Goal: Task Accomplishment & Management: Complete application form

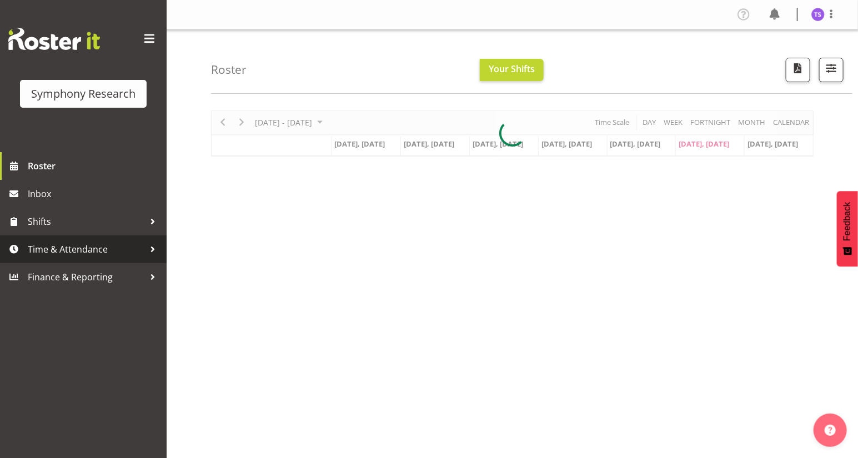
click at [74, 250] on span "Time & Attendance" at bounding box center [86, 249] width 117 height 17
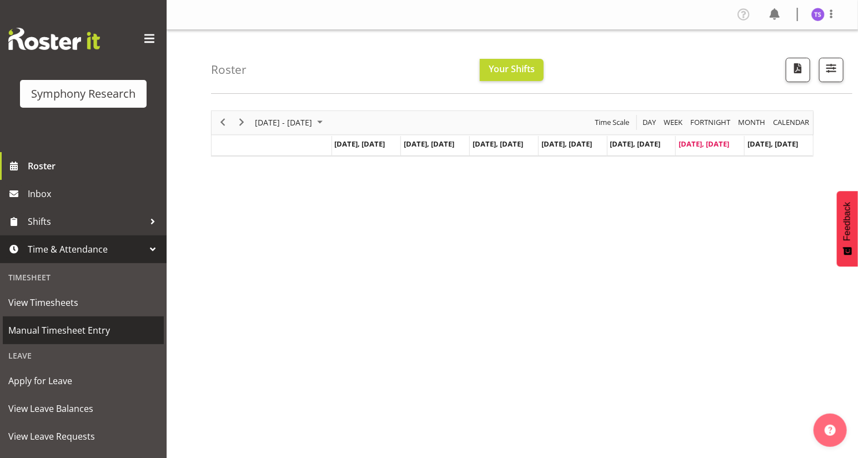
click at [61, 331] on span "Manual Timesheet Entry" at bounding box center [83, 330] width 150 height 17
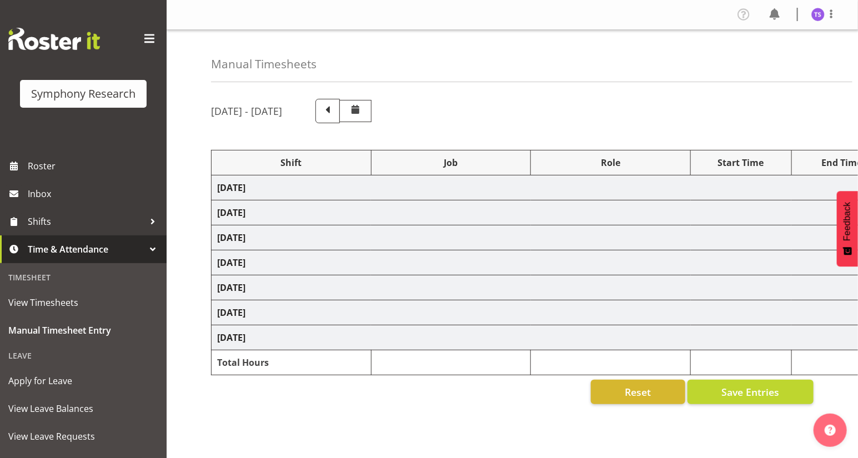
select select
select select "10587"
select select "47"
select select
select select "10587"
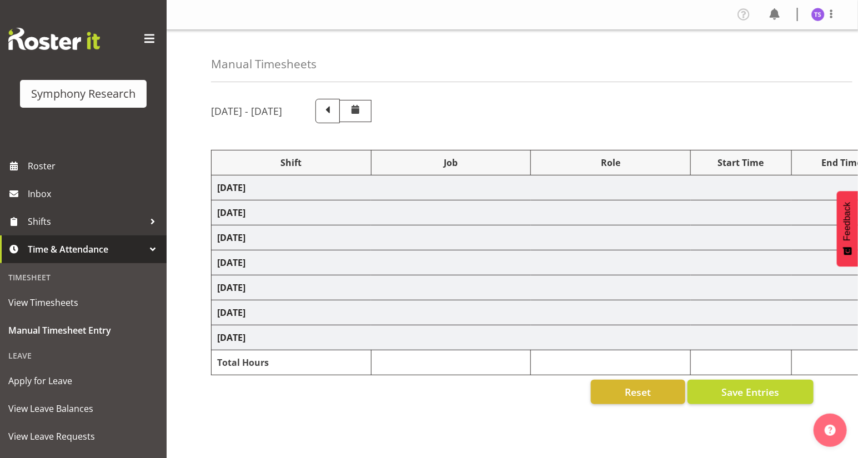
select select "47"
select select
select select "10587"
select select "47"
select select
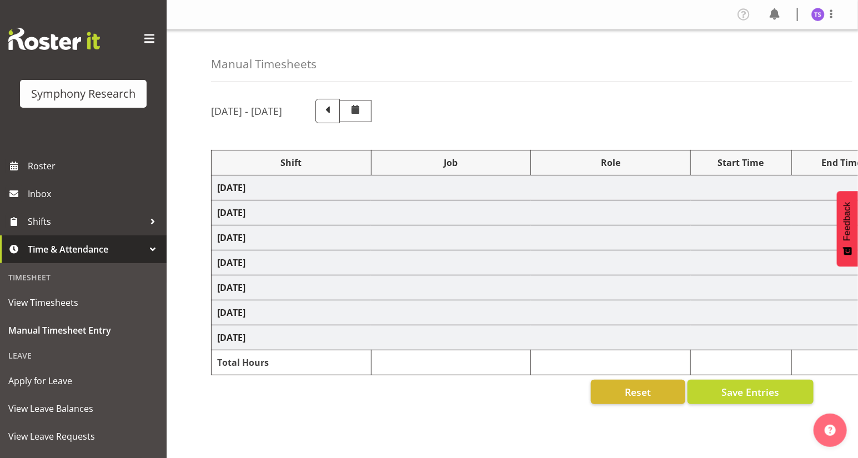
select select "10587"
select select "47"
select select
select select "10587"
select select "47"
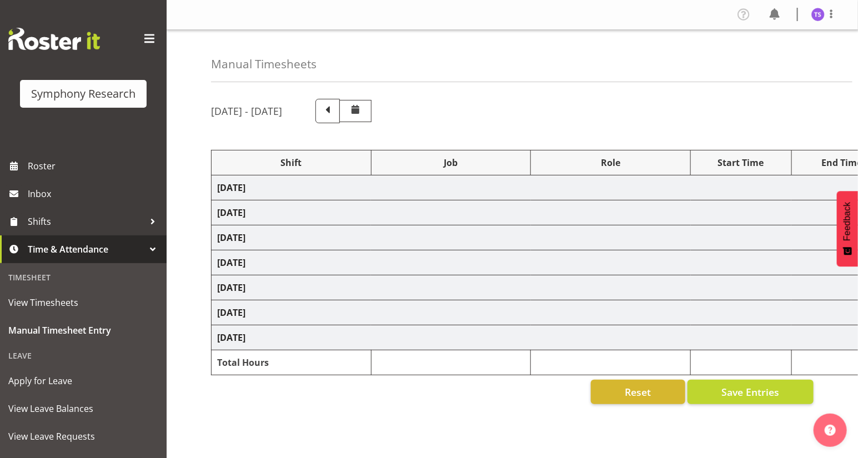
select select
select select "10587"
select select "47"
select select "48116"
select select "10575"
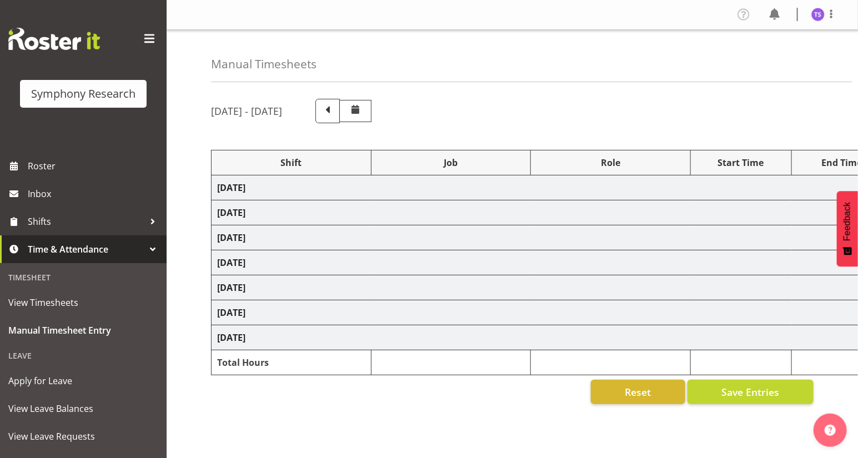
select select "47"
select select "41604"
select select "10499"
select select "41604"
select select "10499"
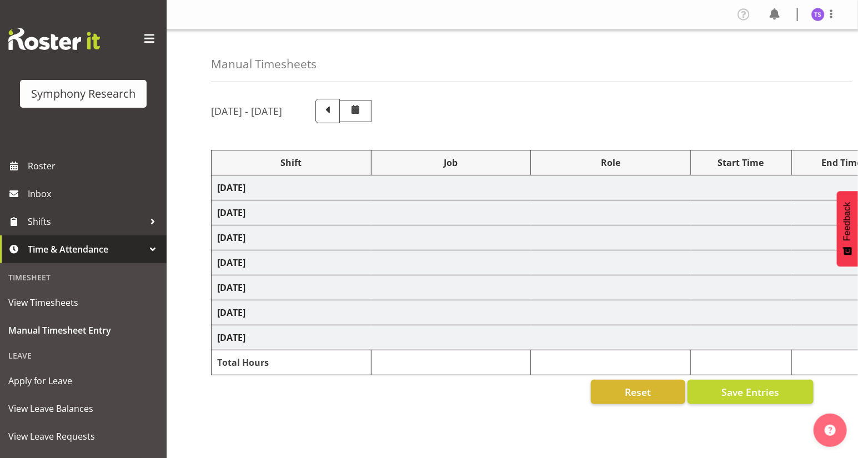
select select "56692"
select select "10499"
select select "47"
select select "56692"
select select "10499"
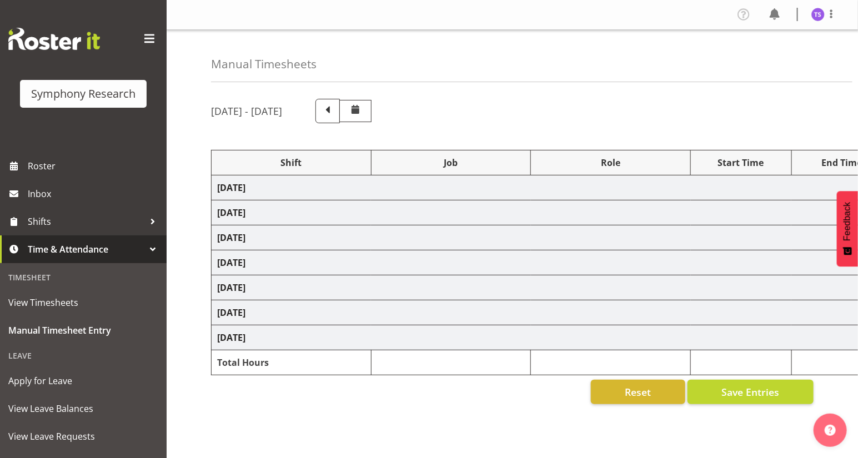
select select "47"
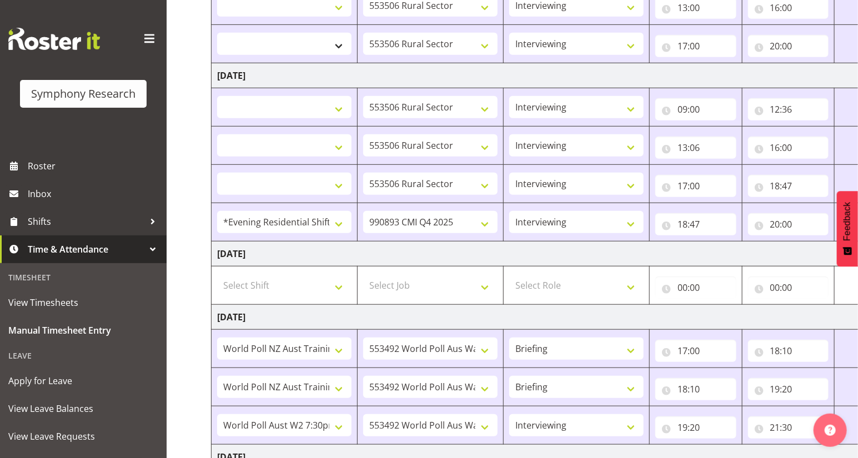
scroll to position [496, 0]
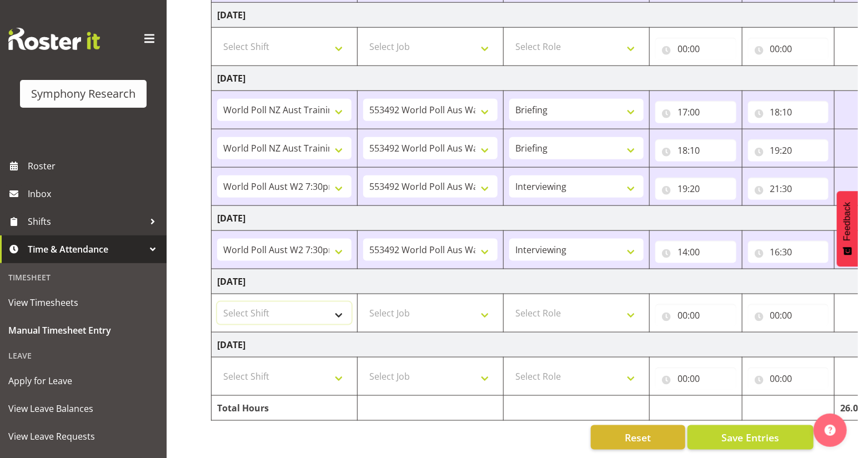
click at [340, 310] on select "Select Shift !!Weekend Residential (Roster IT Shift Label) *Business 9/10am ~ 4…" at bounding box center [284, 313] width 134 height 22
select select "2690"
click at [217, 302] on select "Select Shift !!Weekend Residential (Roster IT Shift Label) *Business 9/10am ~ 4…" at bounding box center [284, 313] width 134 height 22
select select
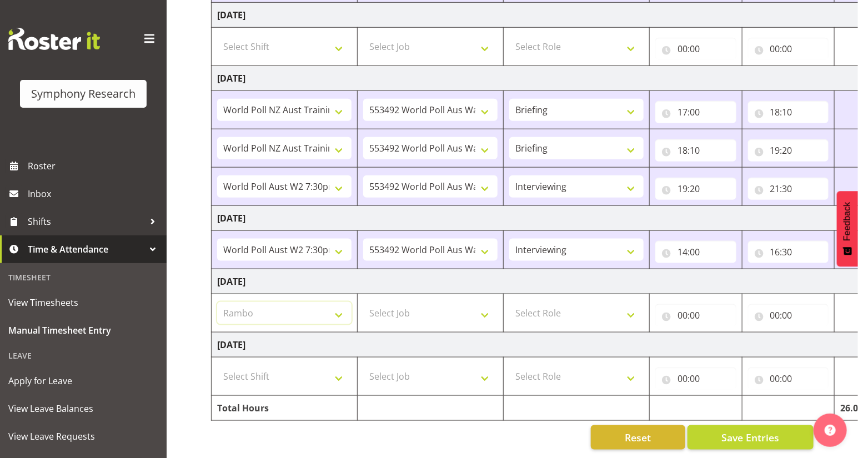
select select
click at [483, 309] on select "Select Job 550060 IF Admin 553492 World Poll Aus Wave 2 Main 2025 553493 World …" at bounding box center [430, 313] width 134 height 22
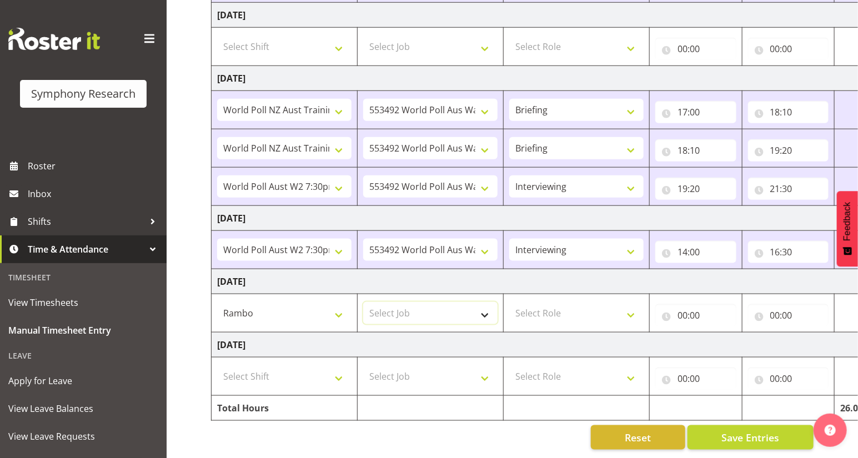
select select "10732"
click at [363, 302] on select "Select Job 550060 IF Admin 553492 World Poll Aus Wave 2 Main 2025 553493 World …" at bounding box center [430, 313] width 134 height 22
select select
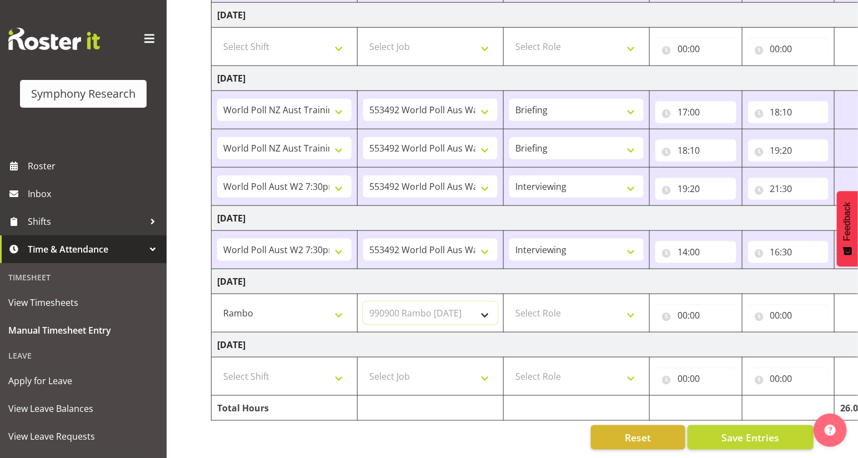
select select
click at [628, 308] on select "Select Role Briefing Interviewing" at bounding box center [577, 313] width 134 height 22
select select "47"
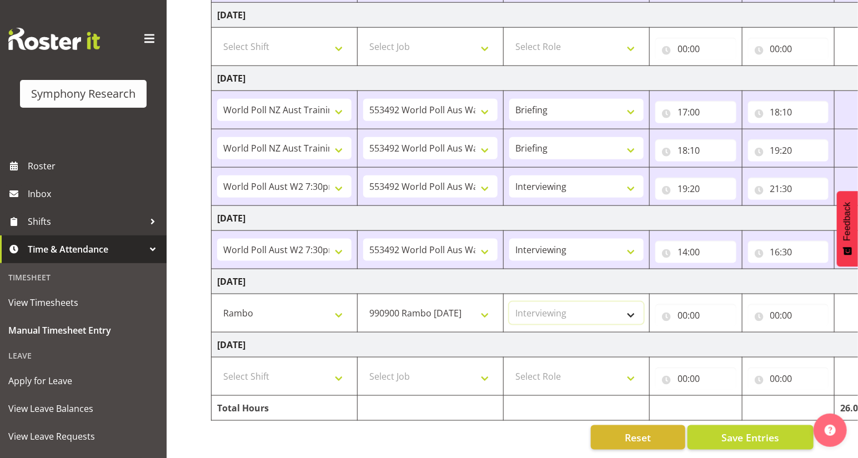
click at [510, 302] on select "Select Role Briefing Interviewing" at bounding box center [577, 313] width 134 height 22
select select
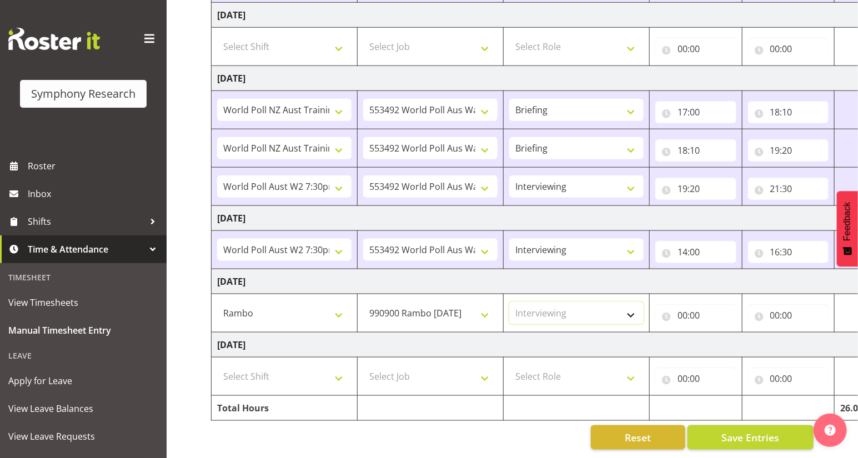
select select
click at [685, 311] on input "00:00" at bounding box center [696, 315] width 81 height 22
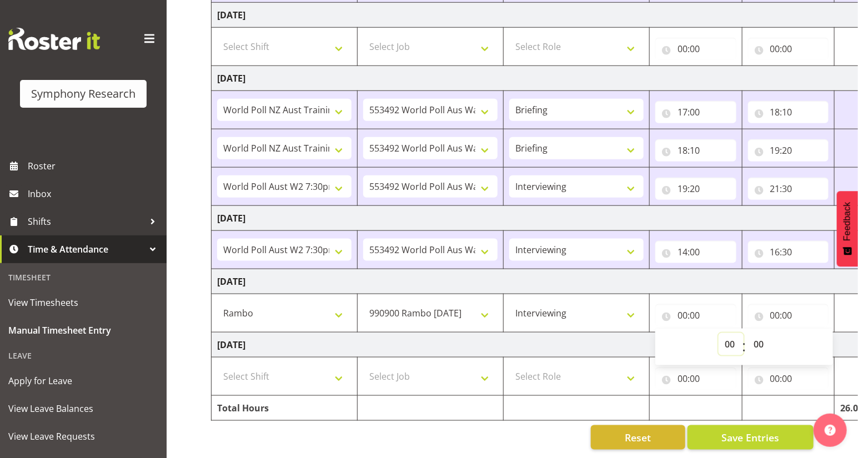
click at [732, 338] on select "00 01 02 03 04 05 06 07 08 09 10 11 12 13 14 15 16 17 18 19 20 21 22 23" at bounding box center [731, 344] width 25 height 22
select select "12"
click at [719, 333] on select "00 01 02 03 04 05 06 07 08 09 10 11 12 13 14 15 16 17 18 19 20 21 22 23" at bounding box center [731, 344] width 25 height 22
select select
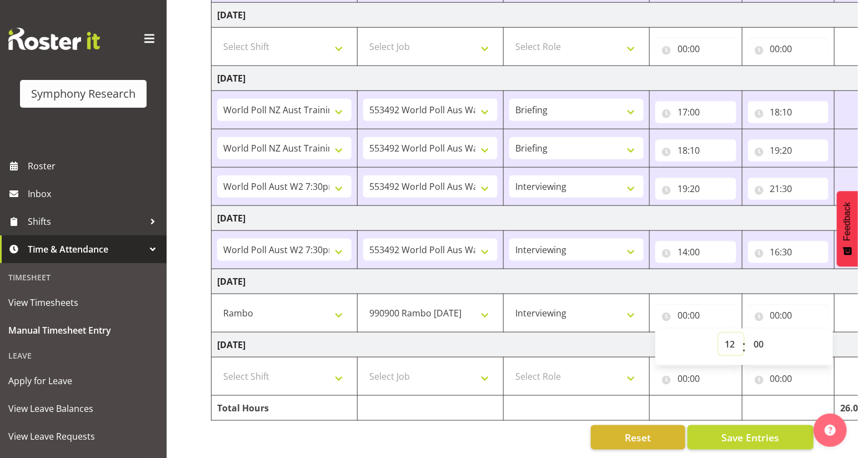
select select
type input "12:00"
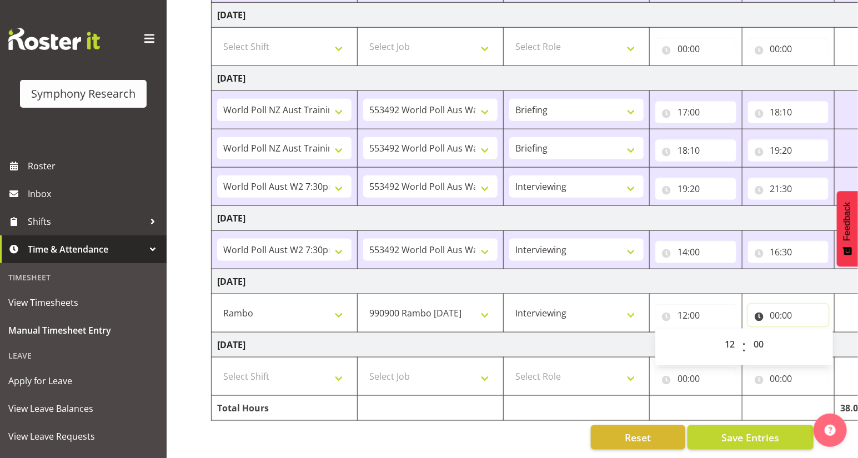
click at [773, 311] on input "00:00" at bounding box center [788, 315] width 81 height 22
click at [817, 336] on select "00 01 02 03 04 05 06 07 08 09 10 11 12 13 14 15 16 17 18 19 20 21 22 23" at bounding box center [824, 344] width 25 height 22
select select "12"
click at [812, 333] on select "00 01 02 03 04 05 06 07 08 09 10 11 12 13 14 15 16 17 18 19 20 21 22 23" at bounding box center [824, 344] width 25 height 22
select select
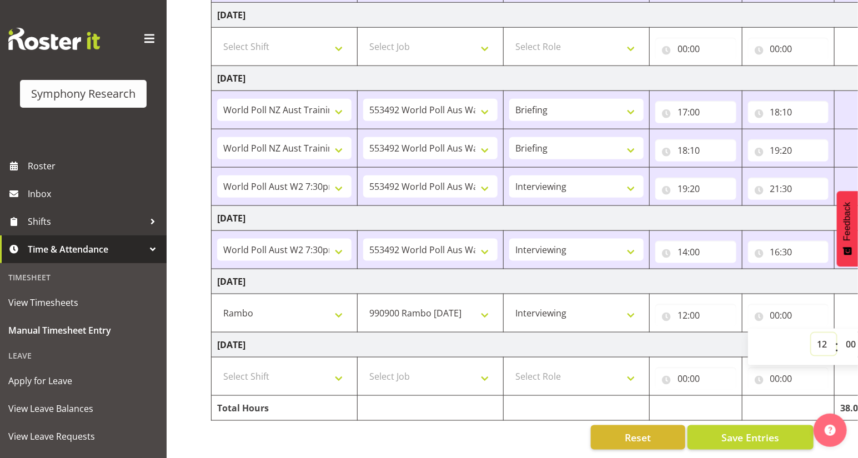
select select
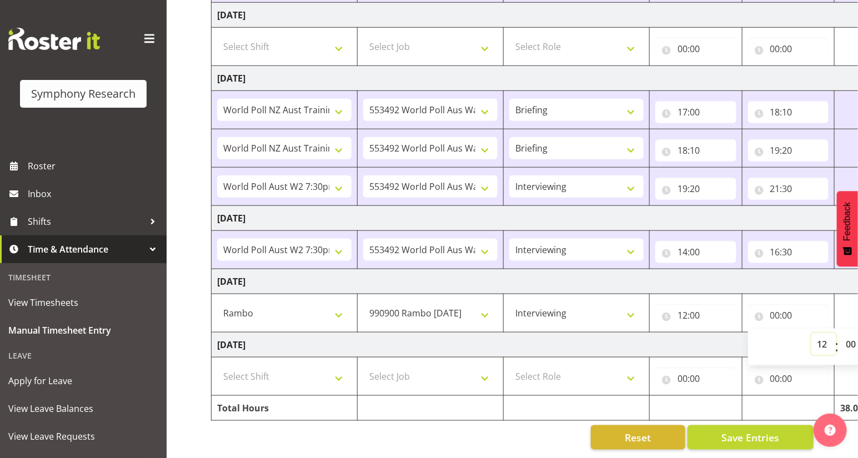
type input "12:00"
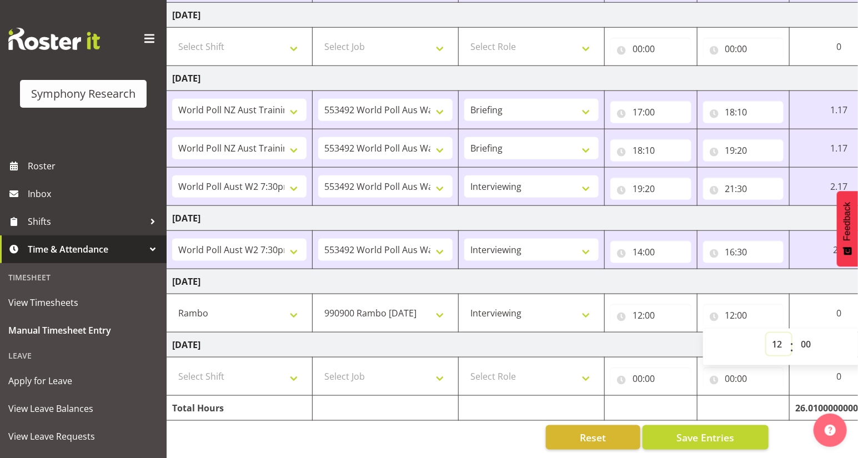
scroll to position [0, 63]
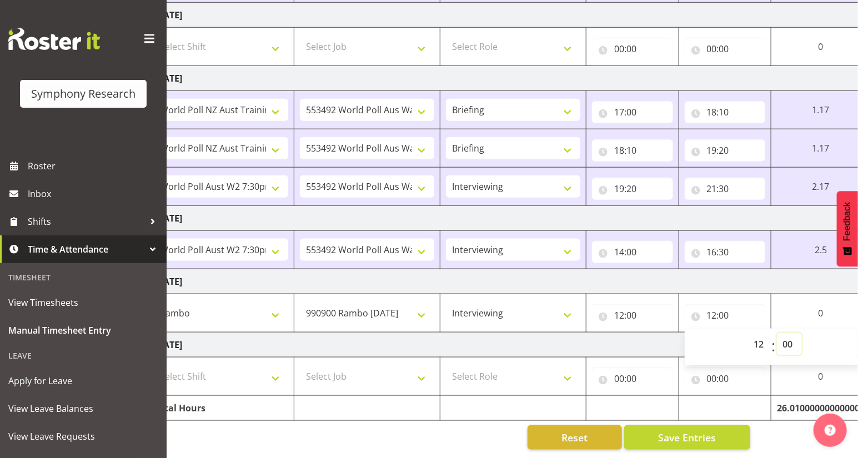
click at [785, 340] on select "00 01 02 03 04 05 06 07 08 09 10 11 12 13 14 15 16 17 18 19 20 21 22 23 24 25 2…" at bounding box center [789, 344] width 25 height 22
select select "53"
click at [777, 333] on select "00 01 02 03 04 05 06 07 08 09 10 11 12 13 14 15 16 17 18 19 20 21 22 23 24 25 2…" at bounding box center [789, 344] width 25 height 22
select select
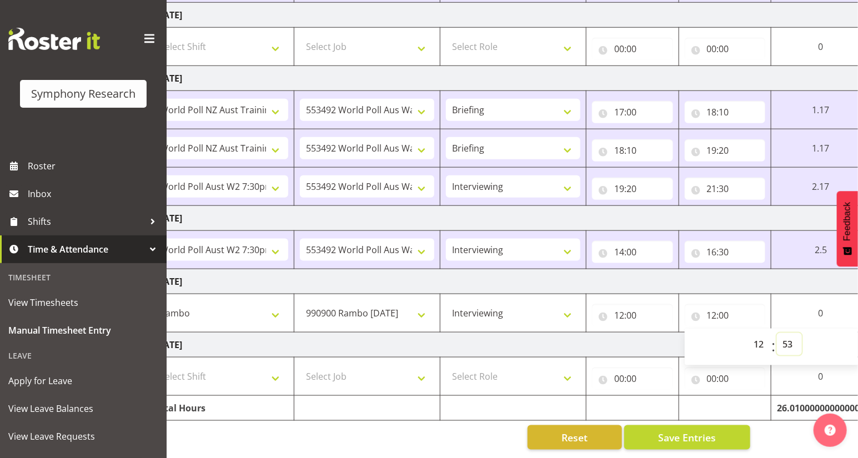
select select
type input "12:53"
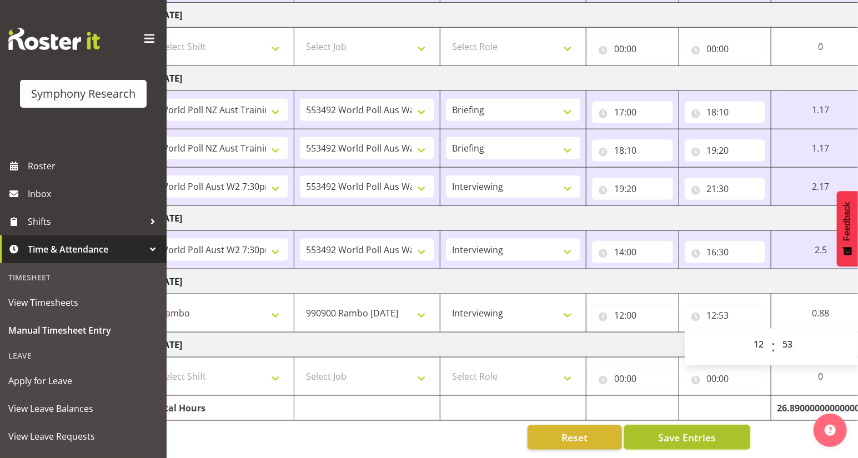
click at [680, 433] on span "Save Entries" at bounding box center [687, 438] width 58 height 14
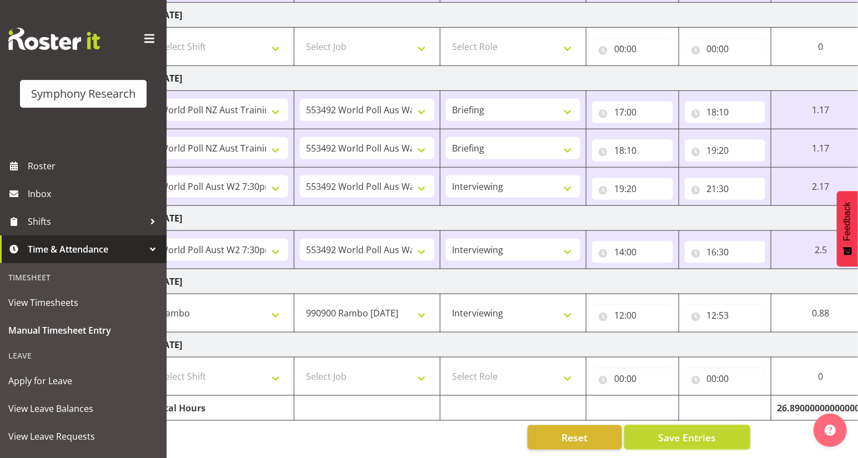
select select
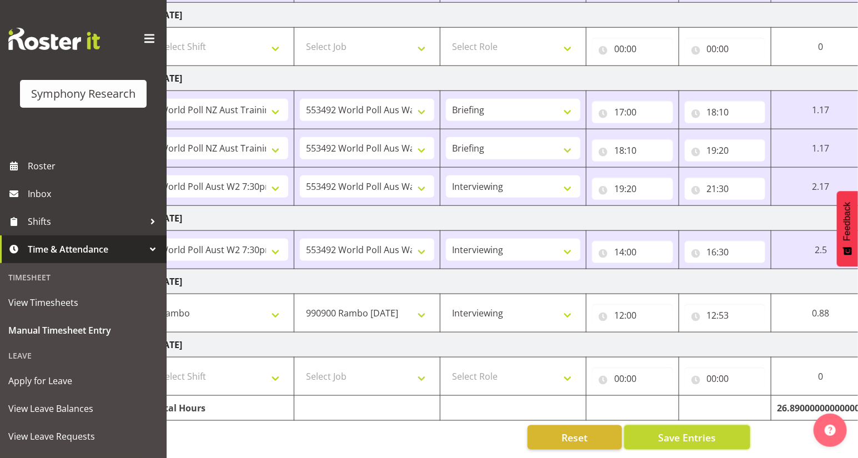
select select
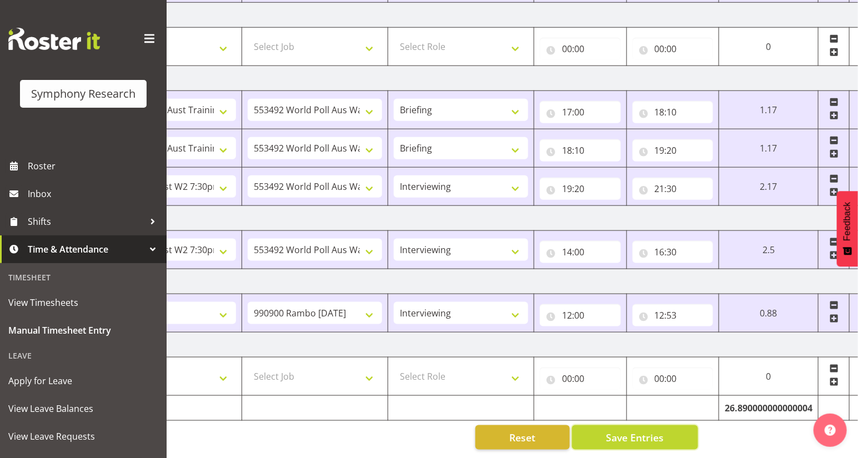
scroll to position [0, 130]
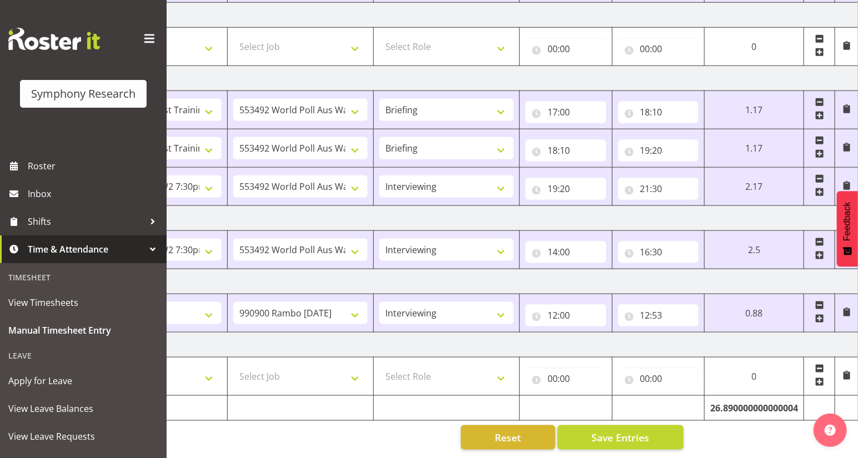
click at [820, 314] on span at bounding box center [820, 318] width 9 height 9
select select
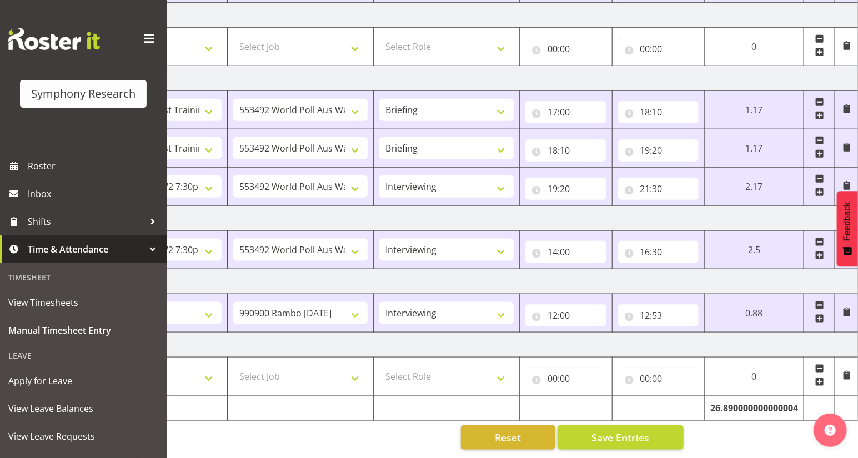
select select
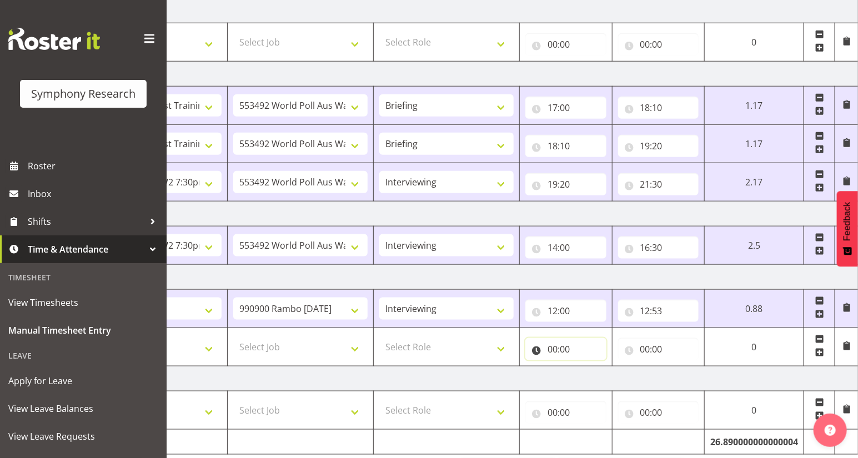
click at [551, 352] on input "00:00" at bounding box center [566, 349] width 81 height 22
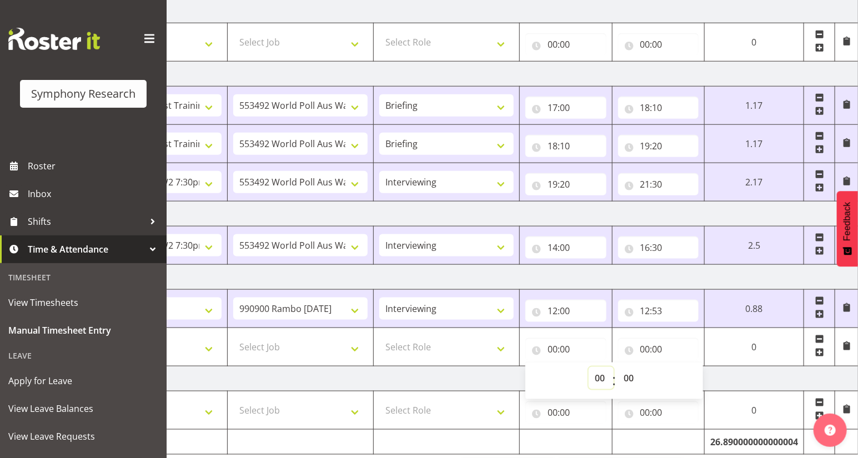
click at [601, 379] on select "00 01 02 03 04 05 06 07 08 09 10 11 12 13 14 15 16 17 18 19 20 21 22 23" at bounding box center [601, 378] width 25 height 22
select select "12"
click at [614, 367] on select "00 01 02 03 04 05 06 07 08 09 10 11 12 13 14 15 16 17 18 19 20 21 22 23" at bounding box center [601, 378] width 25 height 22
select select
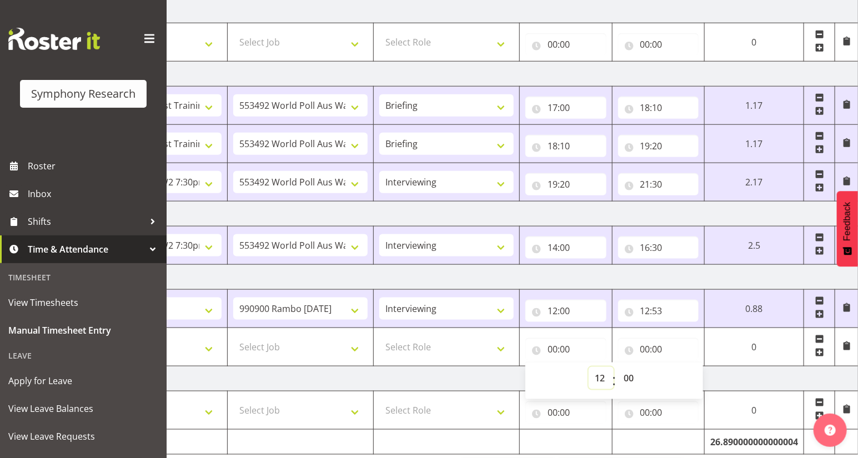
select select
type input "12:00"
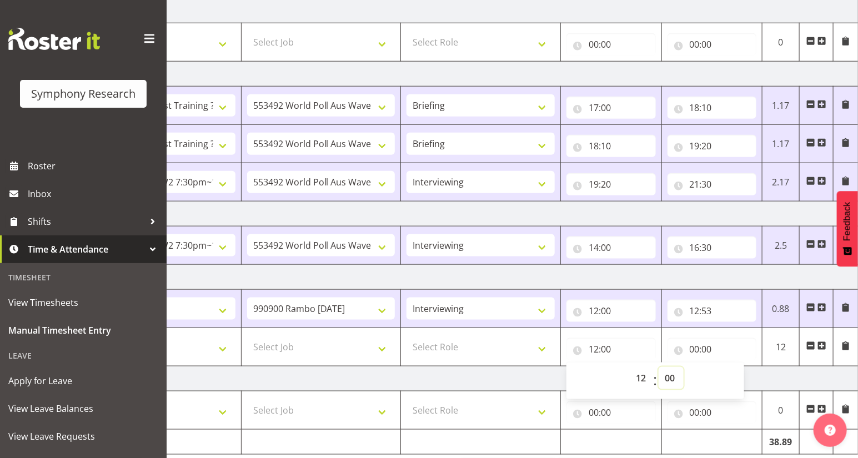
click at [671, 380] on select "00 01 02 03 04 05 06 07 08 09 10 11 12 13 14 15 16 17 18 19 20 21 22 23 24 25 2…" at bounding box center [671, 378] width 25 height 22
select select "53"
click at [659, 367] on select "00 01 02 03 04 05 06 07 08 09 10 11 12 13 14 15 16 17 18 19 20 21 22 23 24 25 2…" at bounding box center [671, 378] width 25 height 22
select select
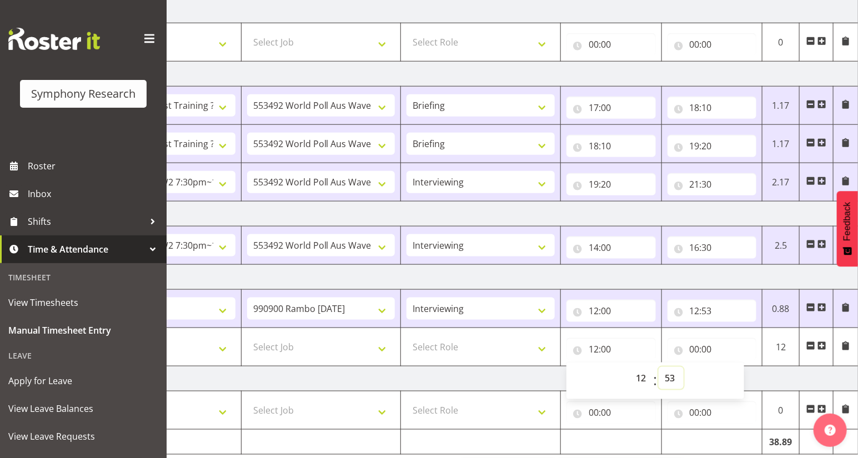
select select
type input "12:53"
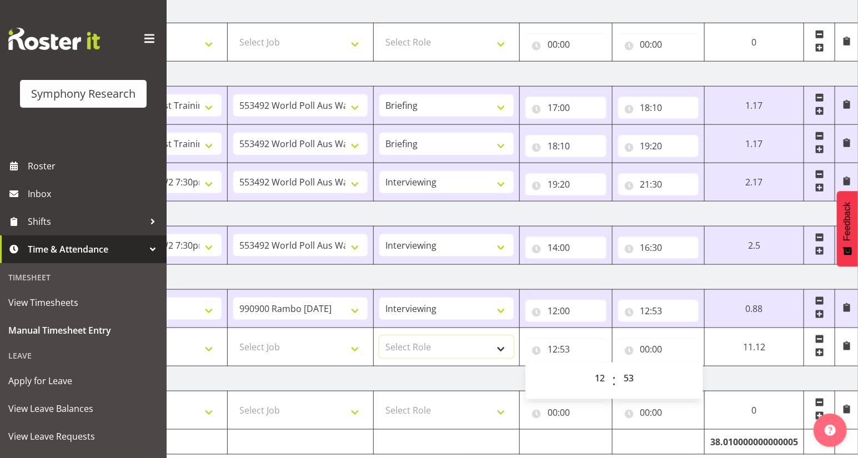
click at [500, 346] on select "Select Role Briefing Interviewing" at bounding box center [447, 347] width 134 height 22
select select "47"
click at [380, 336] on select "Select Role Briefing Interviewing" at bounding box center [447, 347] width 134 height 22
select select
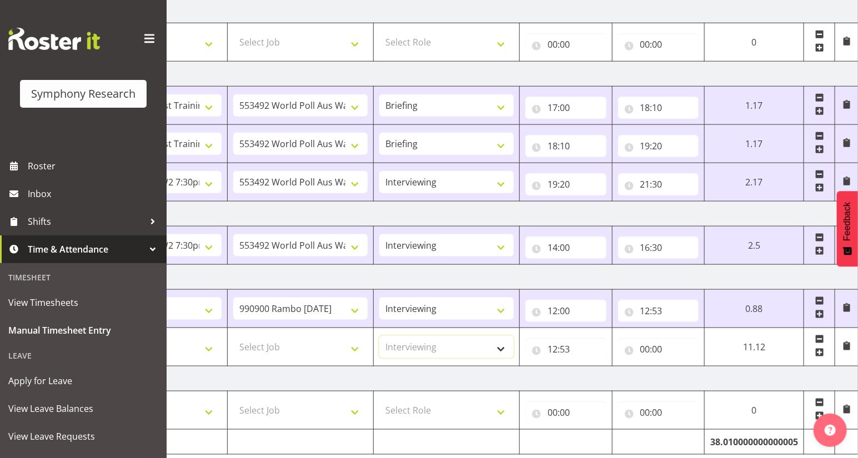
select select
click at [351, 345] on select "Select Job 550060 IF Admin 553492 World Poll Aus Wave 2 Main 2025 553493 World …" at bounding box center [300, 347] width 134 height 22
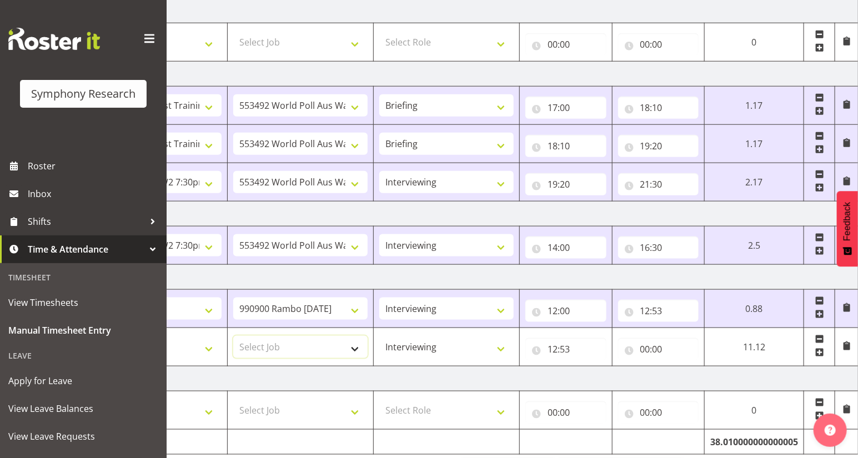
select select "10499"
click at [233, 336] on select "Select Job 550060 IF Admin 553492 World Poll Aus Wave 2 Main 2025 553493 World …" at bounding box center [300, 347] width 134 height 22
select select
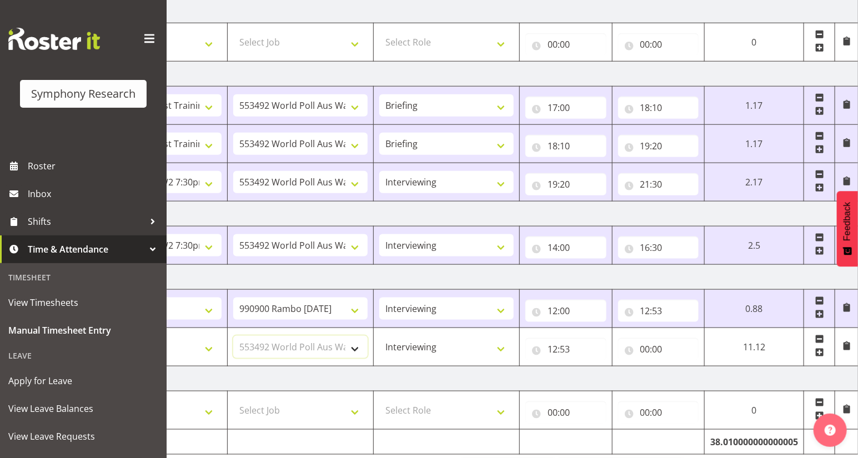
select select
click at [206, 348] on select "Select Shift !!Weekend Residential (Roster IT Shift Label) *Business 9/10am ~ 4…" at bounding box center [154, 347] width 134 height 22
select select "11547"
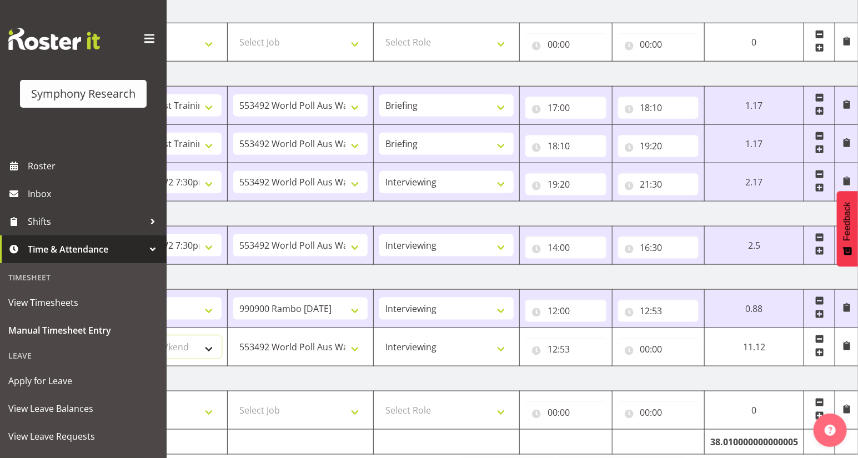
click at [87, 336] on select "Select Shift !!Weekend Residential (Roster IT Shift Label) *Business 9/10am ~ 4…" at bounding box center [154, 347] width 134 height 22
select select
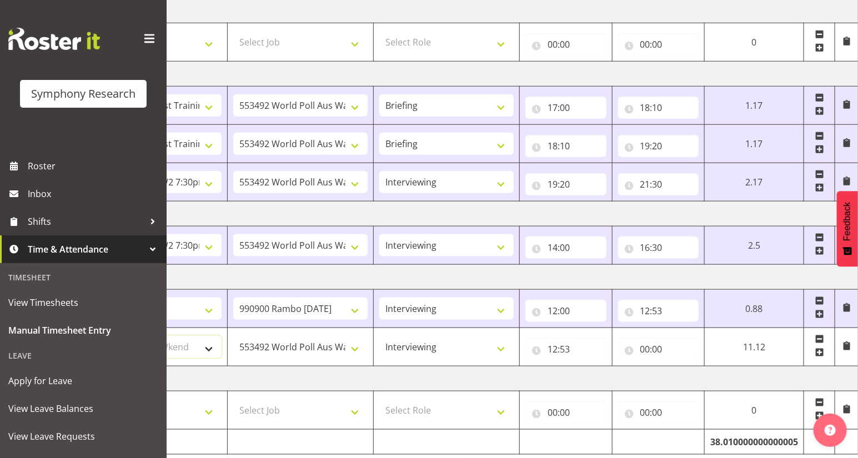
select select
click at [206, 307] on select "!!Weekend Residential (Roster IT Shift Label) *Business 9/10am ~ 4:30pm *Busine…" at bounding box center [154, 309] width 134 height 22
select select "43777"
click at [87, 298] on select "!!Weekend Residential (Roster IT Shift Label) *Business 9/10am ~ 4:30pm *Busine…" at bounding box center [154, 309] width 134 height 22
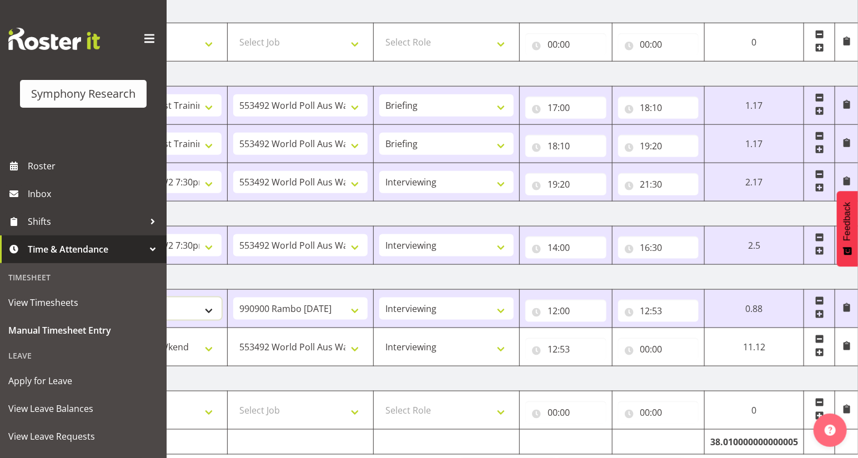
select select
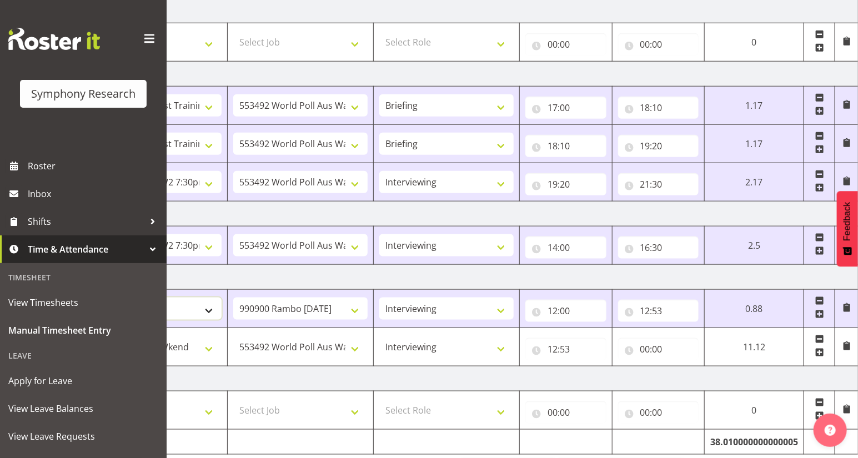
select select
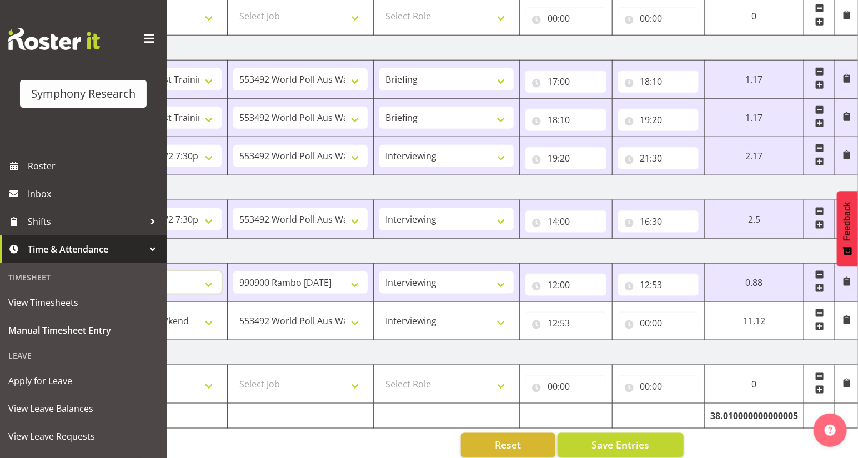
scroll to position [534, 0]
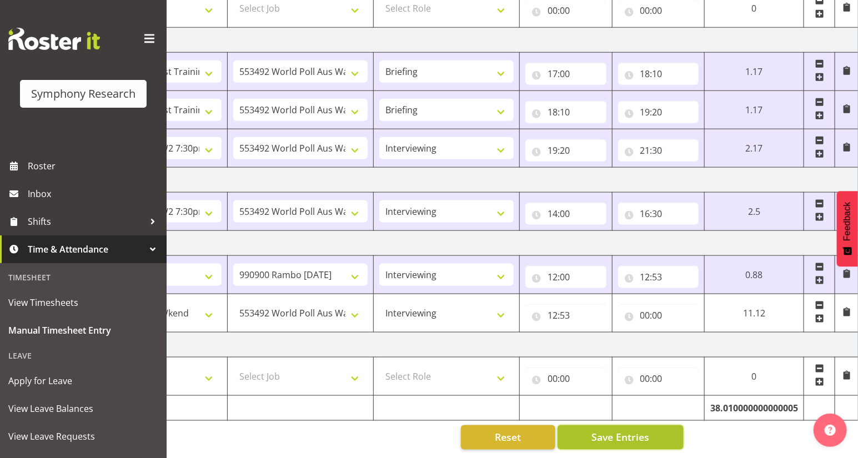
click at [631, 432] on span "Save Entries" at bounding box center [621, 438] width 58 height 14
select select
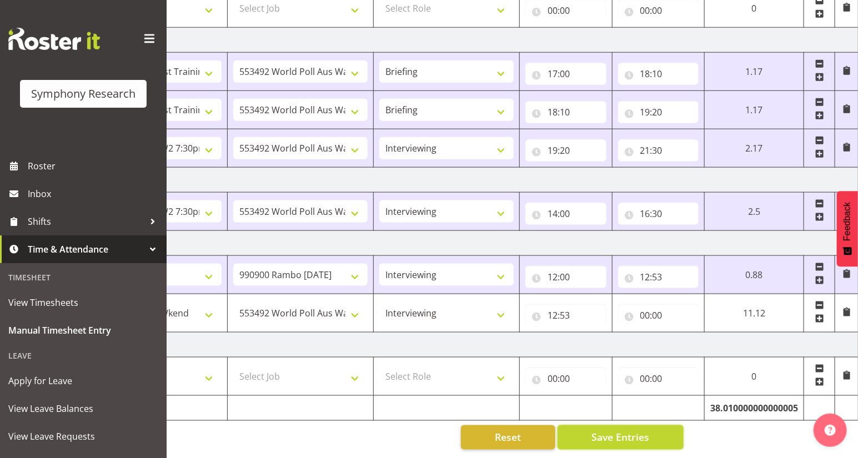
select select
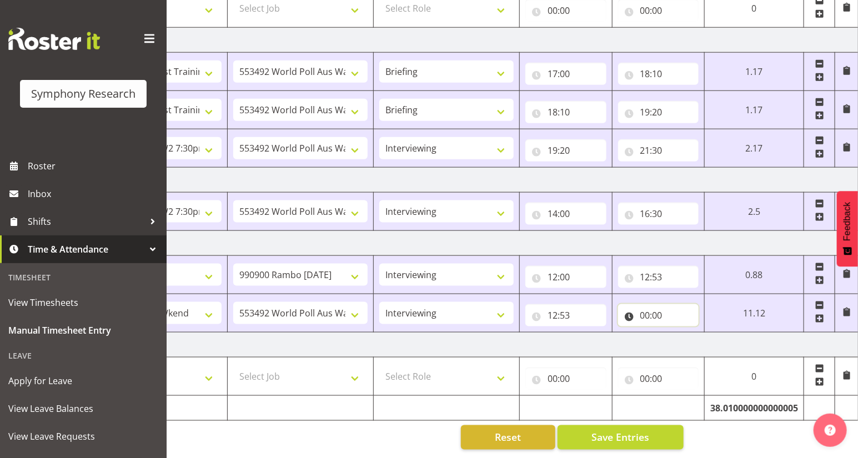
click at [645, 310] on input "00:00" at bounding box center [658, 315] width 81 height 22
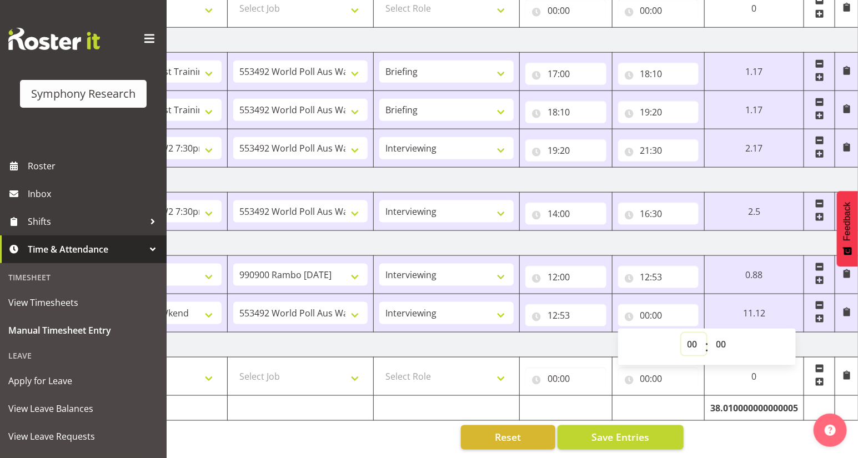
click at [692, 337] on select "00 01 02 03 04 05 06 07 08 09 10 11 12 13 14 15 16 17 18 19 20 21 22 23" at bounding box center [694, 344] width 25 height 22
select select "16"
click at [682, 333] on select "00 01 02 03 04 05 06 07 08 09 10 11 12 13 14 15 16 17 18 19 20 21 22 23" at bounding box center [694, 344] width 25 height 22
select select
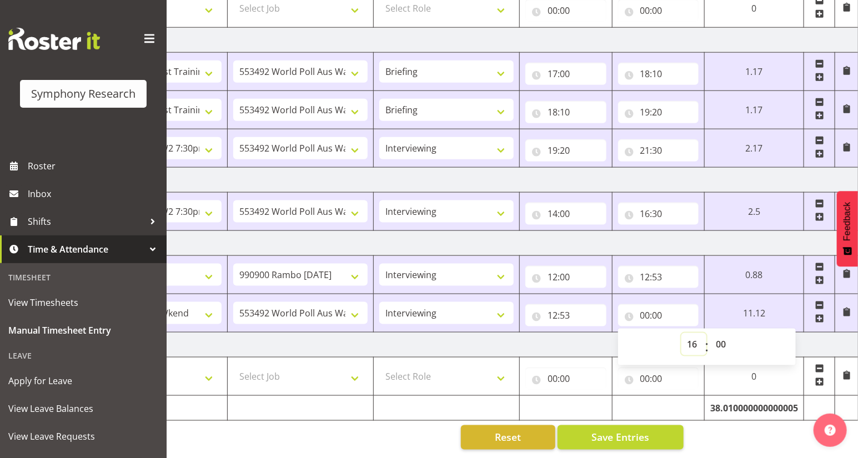
select select
type input "16:00"
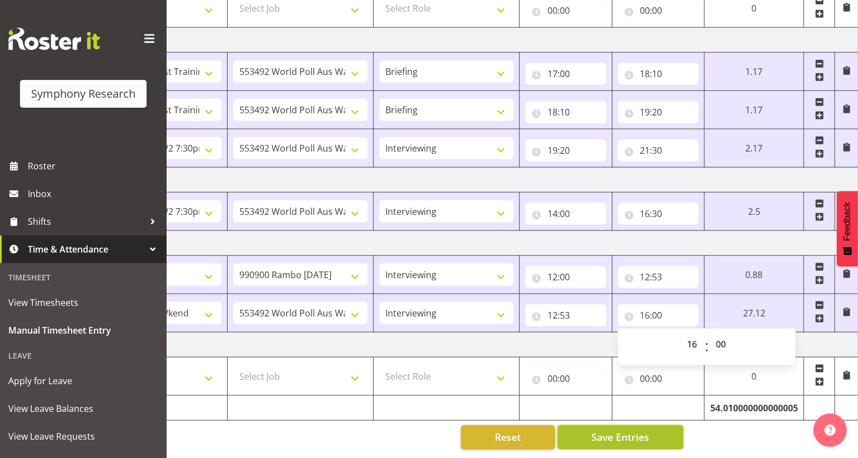
click at [608, 431] on span "Save Entries" at bounding box center [621, 438] width 58 height 14
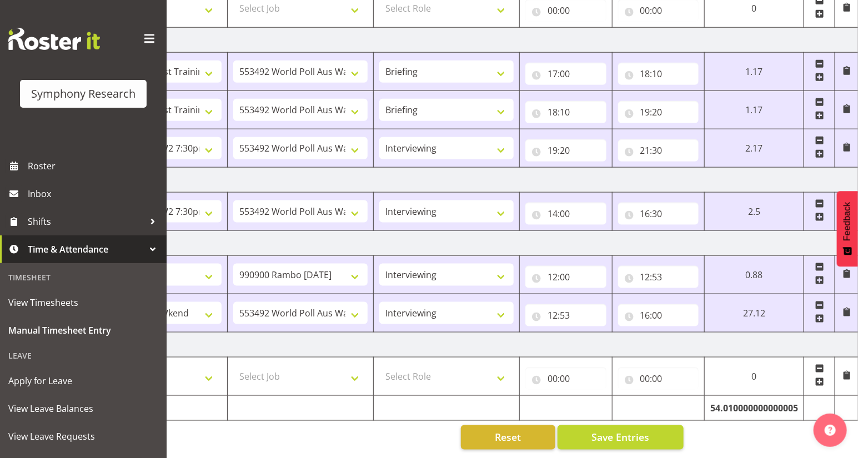
select select
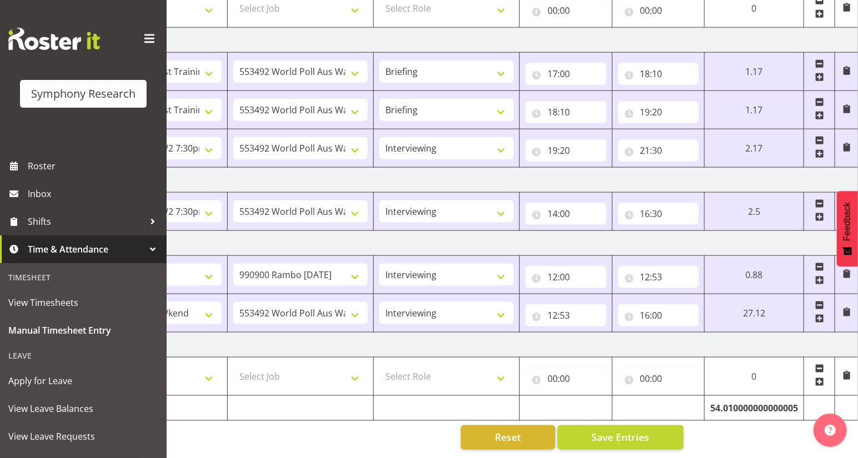
select select
